Goal: Find specific page/section: Find specific page/section

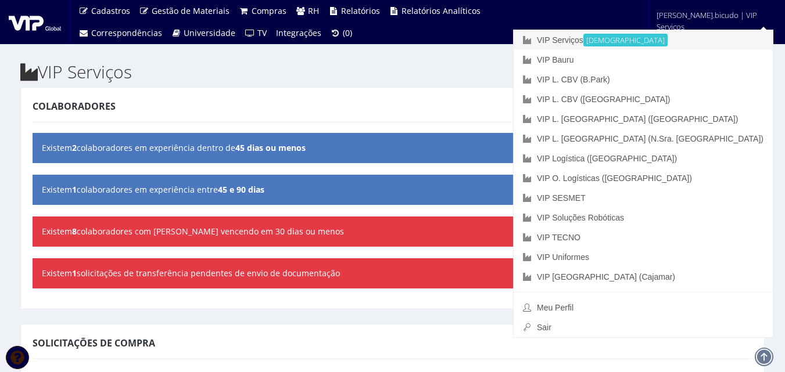
click at [683, 34] on link "VIP Serviços Ativa" at bounding box center [642, 40] width 259 height 20
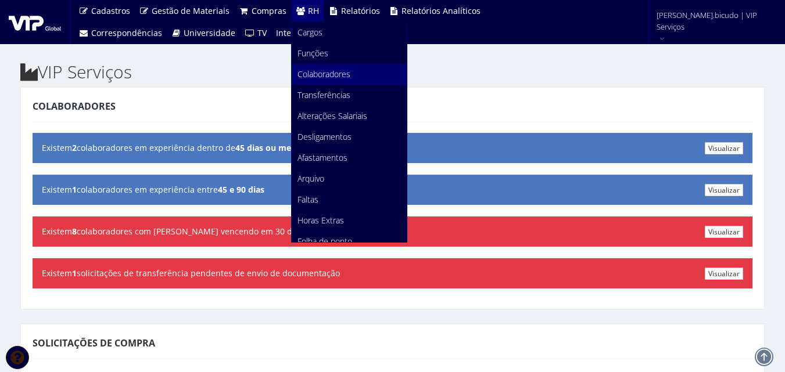
click at [337, 68] on link "Colaboradores" at bounding box center [349, 74] width 115 height 21
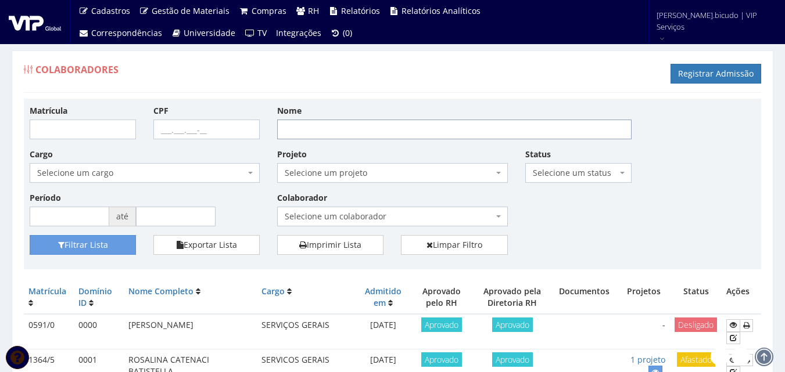
click at [347, 124] on input "Nome" at bounding box center [454, 130] width 354 height 20
click at [354, 134] on input "paulo" at bounding box center [454, 130] width 354 height 20
type input "PAULO VITO DE LIMA DOMINGOS"
click at [120, 245] on button "Filtrar Lista" at bounding box center [83, 245] width 106 height 20
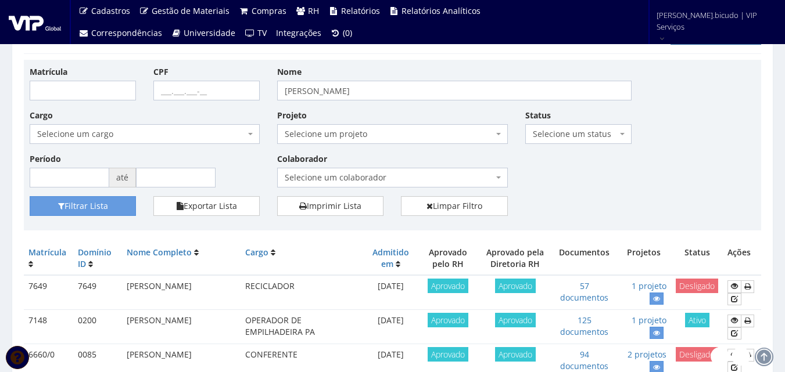
scroll to position [58, 0]
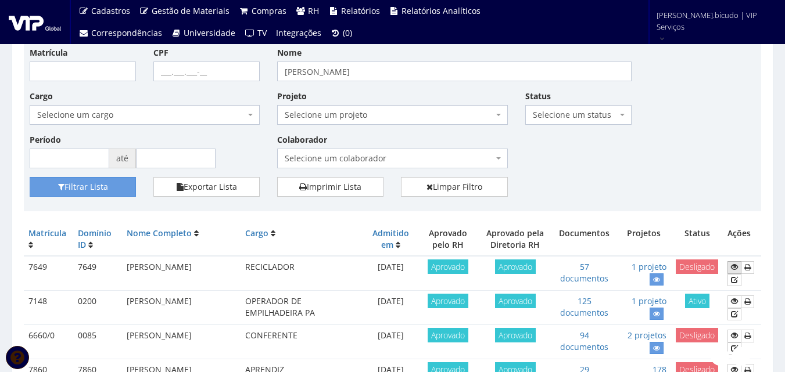
click at [734, 267] on icon at bounding box center [734, 267] width 7 height 8
click at [732, 267] on icon at bounding box center [734, 267] width 7 height 8
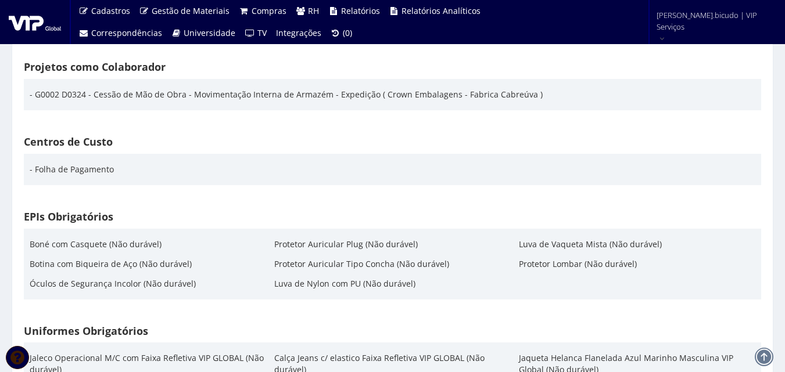
scroll to position [1800, 0]
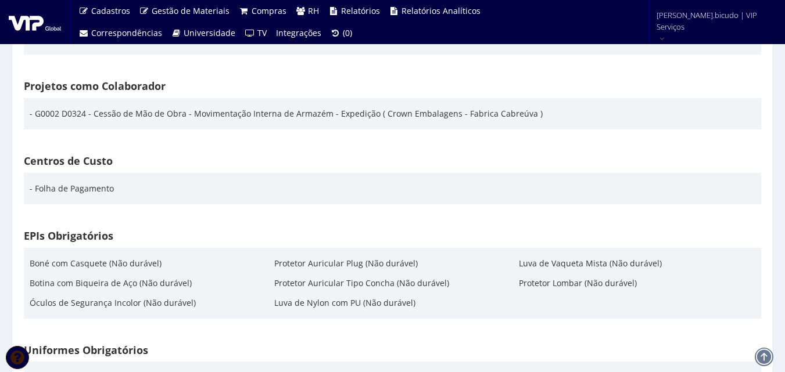
drag, startPoint x: 332, startPoint y: 115, endPoint x: 523, endPoint y: 118, distance: 191.7
click at [523, 118] on div "- G0002 D0324 - Cessão de Mão de Obra - Movimentação Interna de Armazém - Exped…" at bounding box center [286, 114] width 513 height 20
copy div "Expedição ( Crown Embalagens - Fabrica Cabreúva"
